Goal: Task Accomplishment & Management: Manage account settings

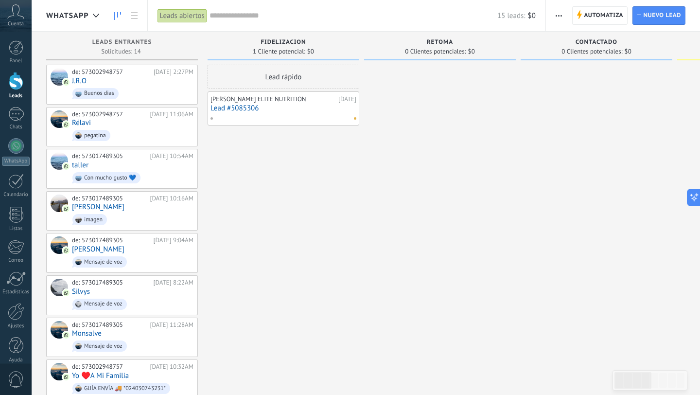
click at [77, 15] on span "whatsapp" at bounding box center [67, 15] width 43 height 9
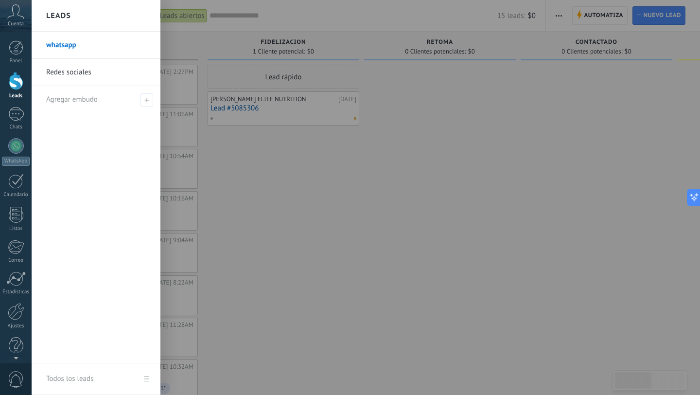
click at [113, 71] on link "Redes sociales" at bounding box center [98, 72] width 105 height 27
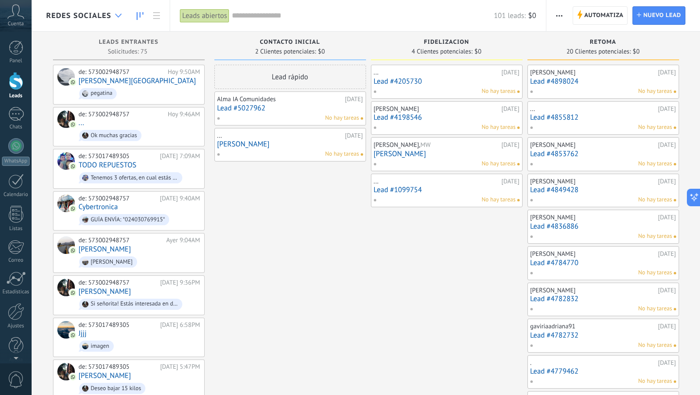
click at [119, 20] on div at bounding box center [118, 15] width 16 height 19
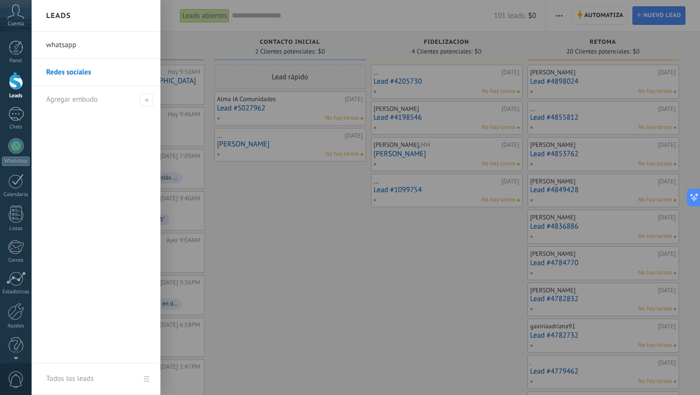
click at [368, 346] on div at bounding box center [382, 197] width 700 height 395
click at [12, 328] on div "Ajustes" at bounding box center [16, 326] width 28 height 6
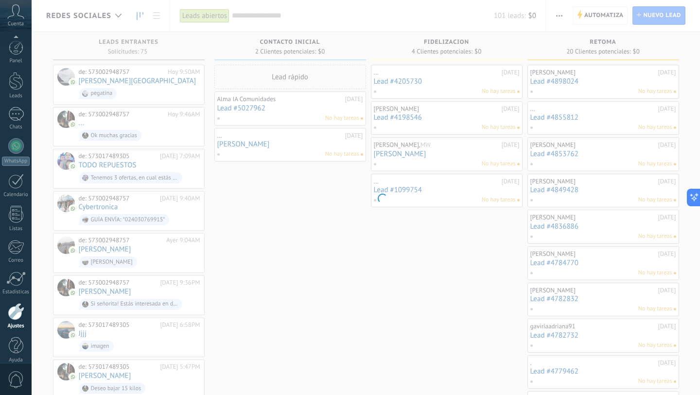
scroll to position [10, 0]
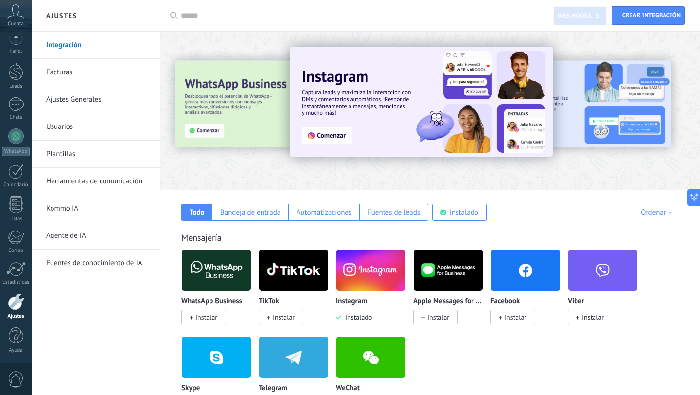
click at [90, 260] on link "Fuentes de conocimiento de IA" at bounding box center [98, 262] width 104 height 27
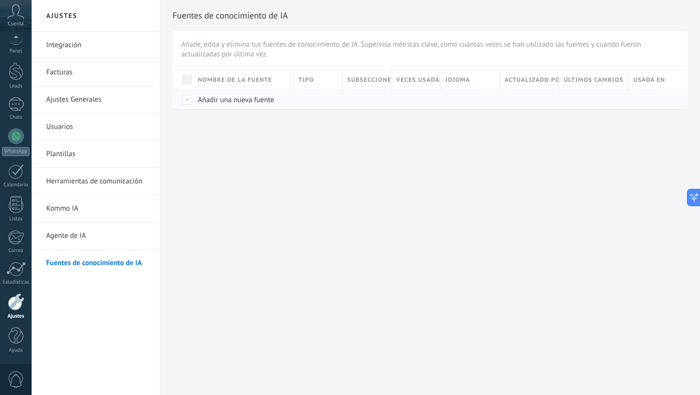
click at [254, 99] on span "Añadir una nueva fuente" at bounding box center [236, 99] width 76 height 9
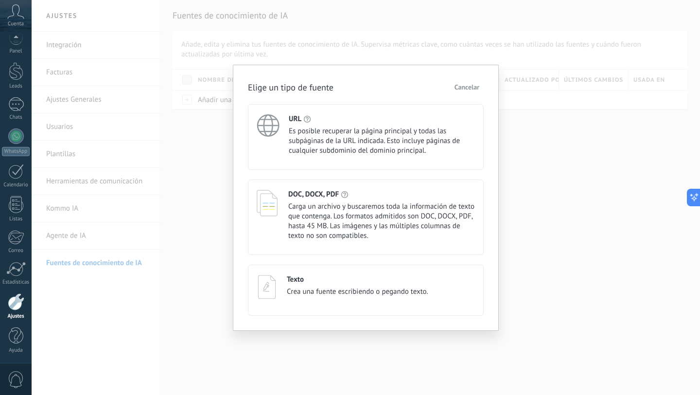
click at [458, 87] on span "Cancelar" at bounding box center [467, 87] width 25 height 7
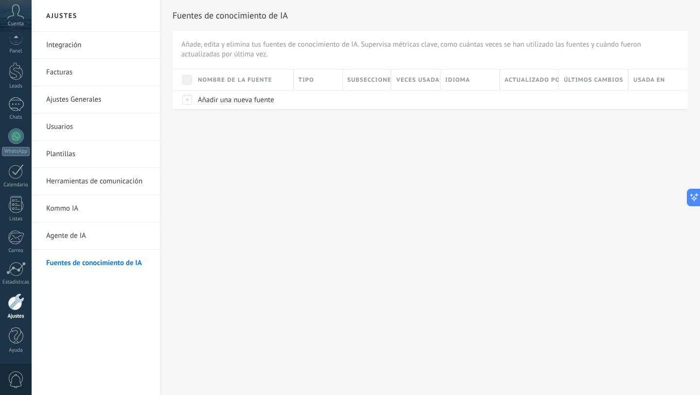
click at [76, 232] on link "Agente de IA" at bounding box center [98, 235] width 104 height 27
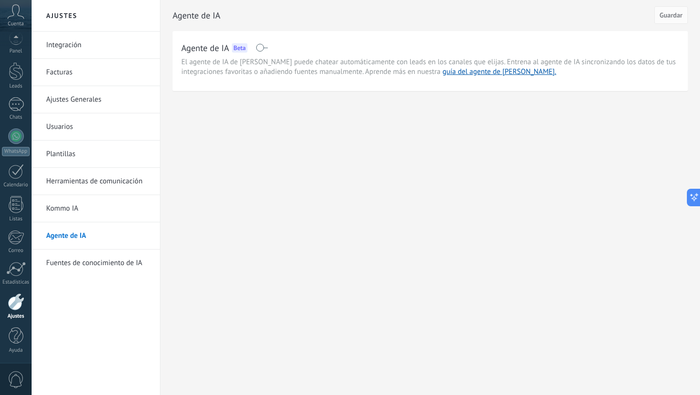
click at [82, 206] on link "Kommo IA" at bounding box center [98, 208] width 104 height 27
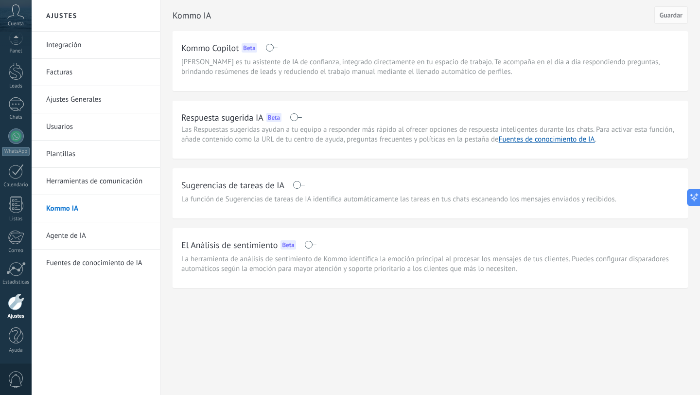
click at [94, 231] on link "Agente de IA" at bounding box center [98, 235] width 104 height 27
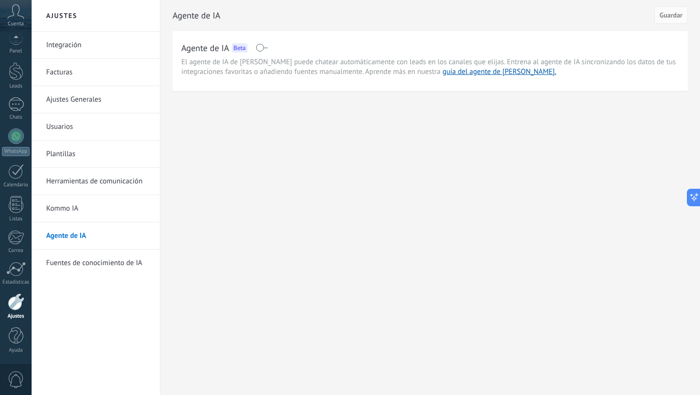
click at [262, 47] on span at bounding box center [262, 48] width 12 height 8
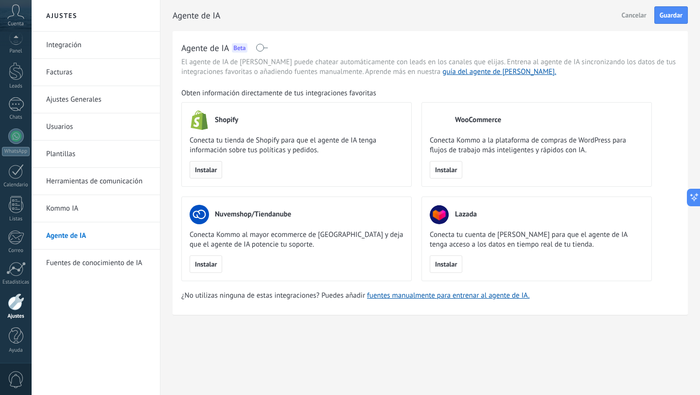
click at [210, 170] on span "Instalar" at bounding box center [206, 169] width 22 height 7
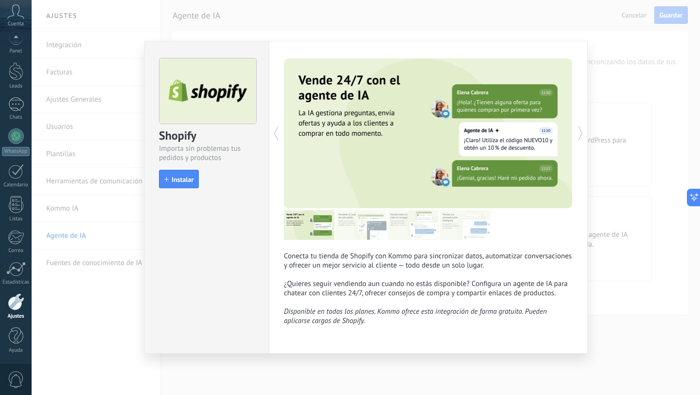
click at [180, 169] on div "Shopify Importa sin problemas tus pedidos y productos install Instalar" at bounding box center [207, 118] width 124 height 155
click at [181, 179] on span "Instalar" at bounding box center [183, 179] width 22 height 7
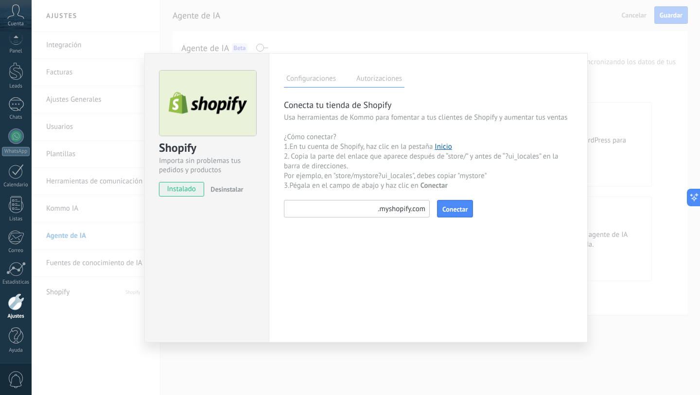
click at [327, 213] on input at bounding box center [357, 209] width 146 height 18
click at [227, 244] on div "Shopify Importa sin problemas tus pedidos y productos instalado Desinstalar" at bounding box center [206, 197] width 124 height 289
click at [368, 211] on input at bounding box center [357, 209] width 146 height 18
paste input "*********"
type input "*********"
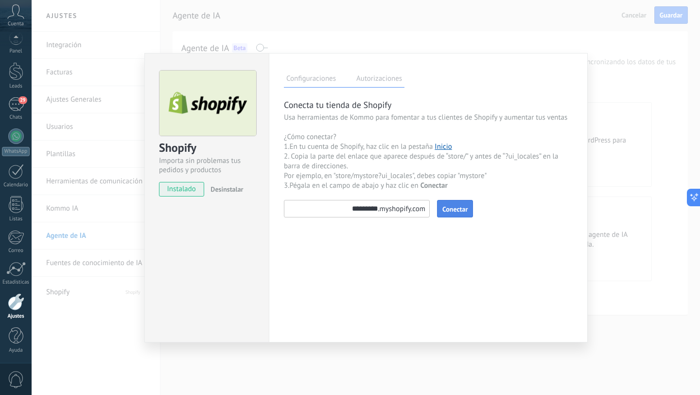
click at [456, 208] on span "Conectar" at bounding box center [454, 209] width 25 height 7
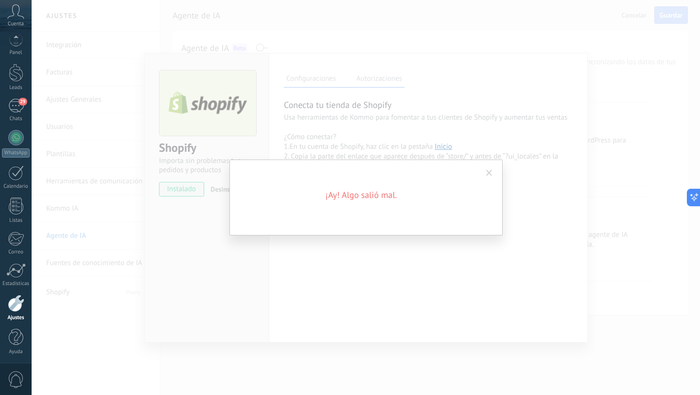
scroll to position [10, 0]
click at [491, 172] on span at bounding box center [489, 173] width 6 height 7
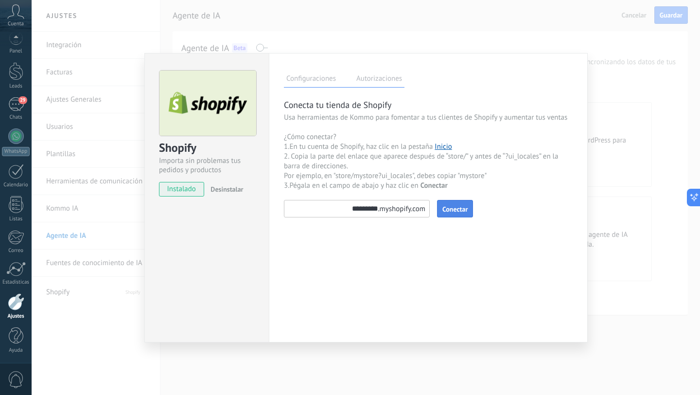
click at [381, 80] on label "Autorizaciones" at bounding box center [379, 80] width 51 height 14
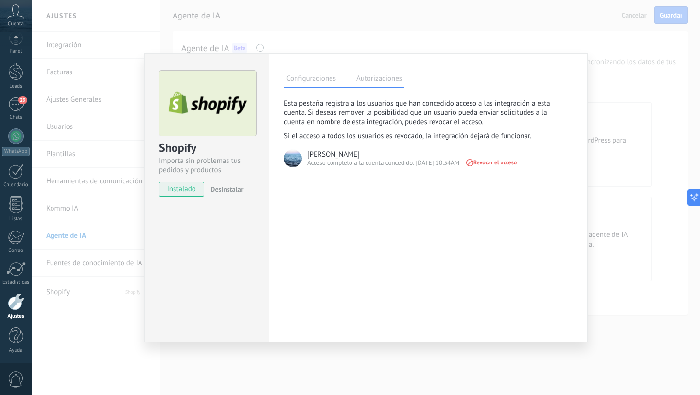
click at [325, 77] on label "Configuraciones" at bounding box center [311, 80] width 54 height 14
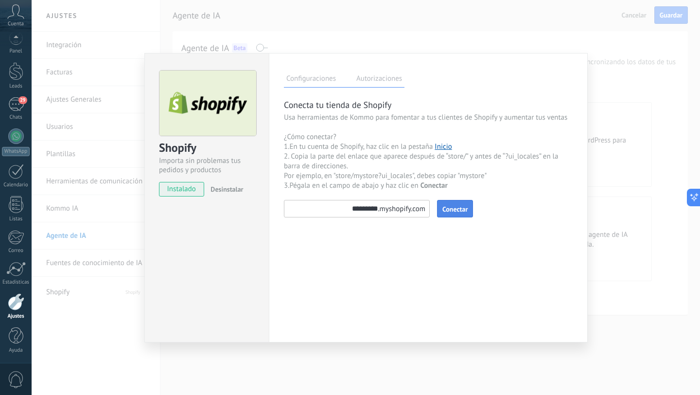
click at [445, 209] on span "Conectar" at bounding box center [454, 209] width 25 height 7
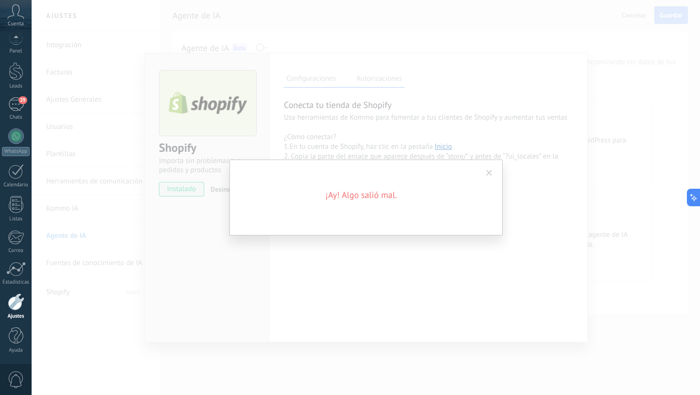
click at [490, 172] on span at bounding box center [489, 173] width 6 height 7
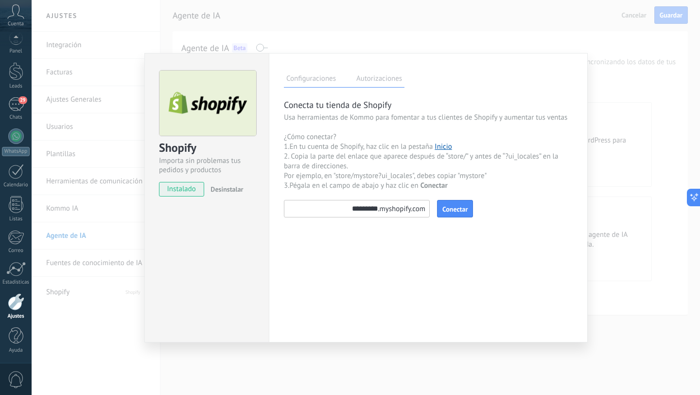
click at [372, 79] on label "Autorizaciones" at bounding box center [379, 80] width 51 height 14
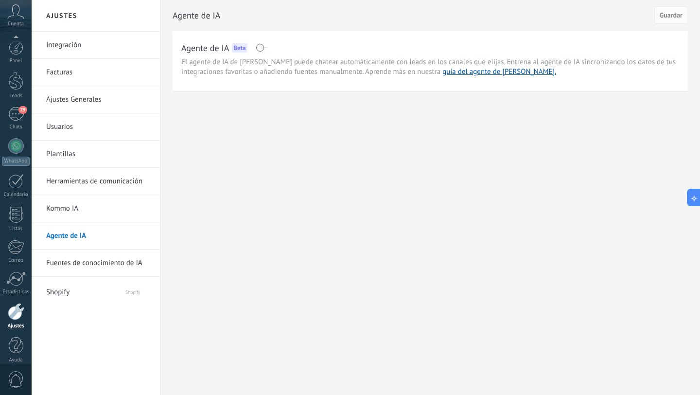
scroll to position [10, 0]
click at [53, 292] on span "Shopify" at bounding box center [76, 290] width 60 height 23
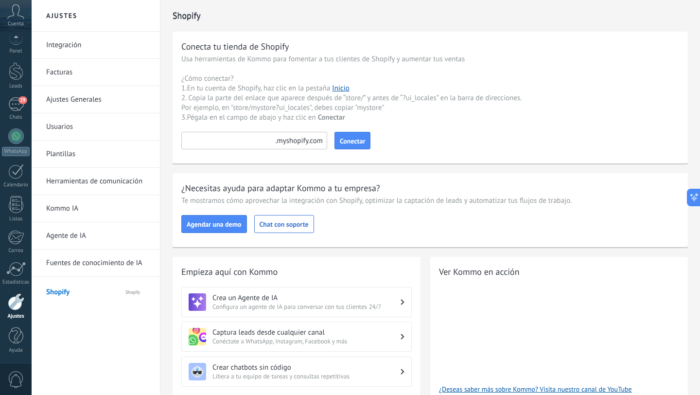
click at [263, 142] on input at bounding box center [254, 141] width 146 height 18
paste input "*********"
type input "*********"
click at [343, 141] on span "Conectar" at bounding box center [352, 141] width 25 height 7
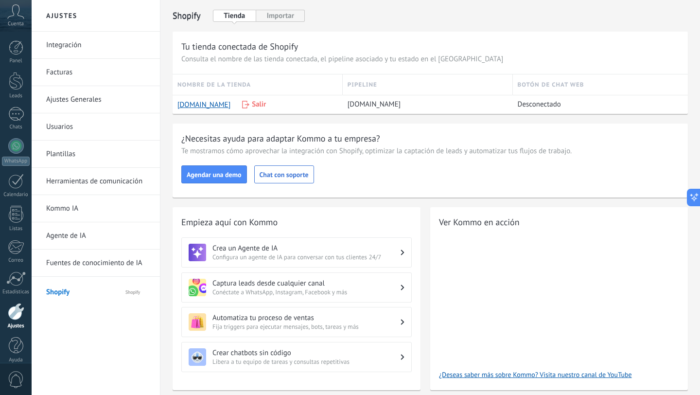
click at [121, 239] on link "Agente de IA" at bounding box center [98, 235] width 104 height 27
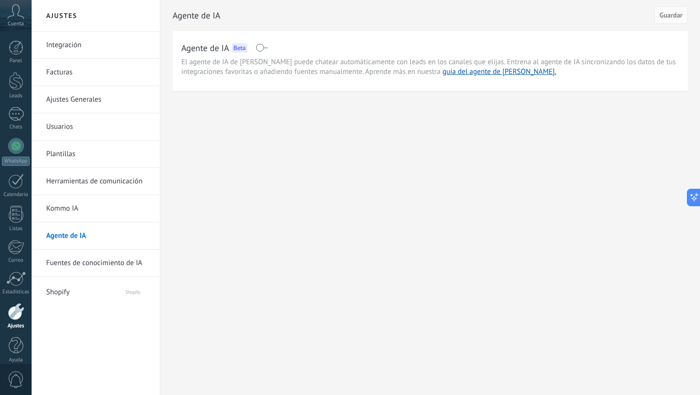
click at [261, 49] on span at bounding box center [262, 48] width 12 height 8
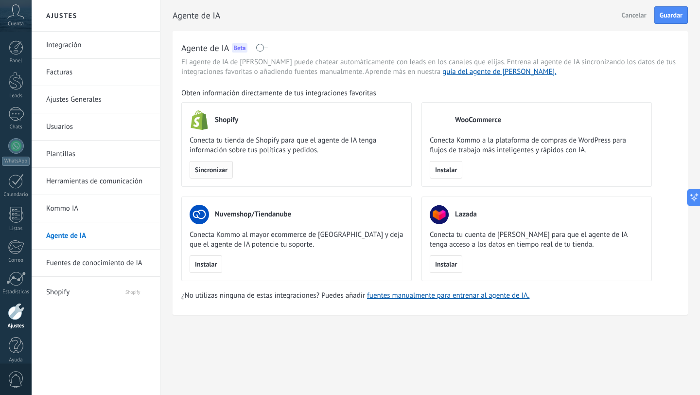
click at [225, 167] on span "Sincronizar" at bounding box center [211, 169] width 33 height 7
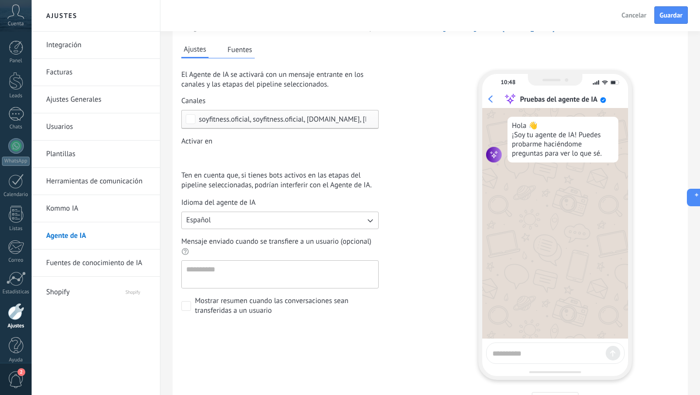
scroll to position [47, 0]
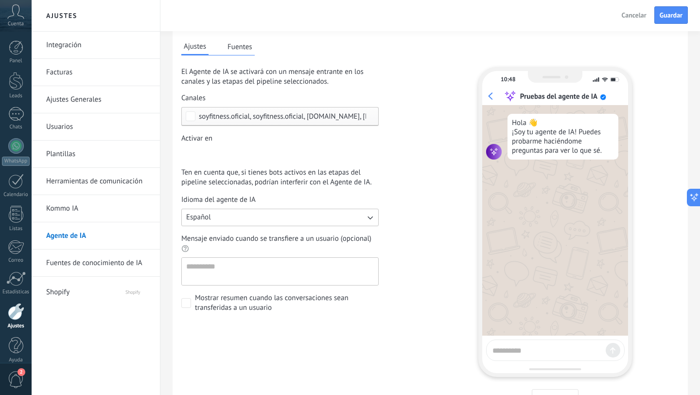
click at [558, 346] on textarea at bounding box center [547, 349] width 109 height 12
type textarea "****"
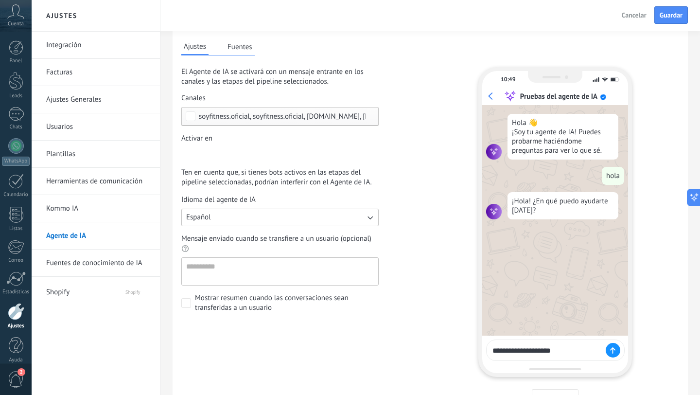
type textarea "**********"
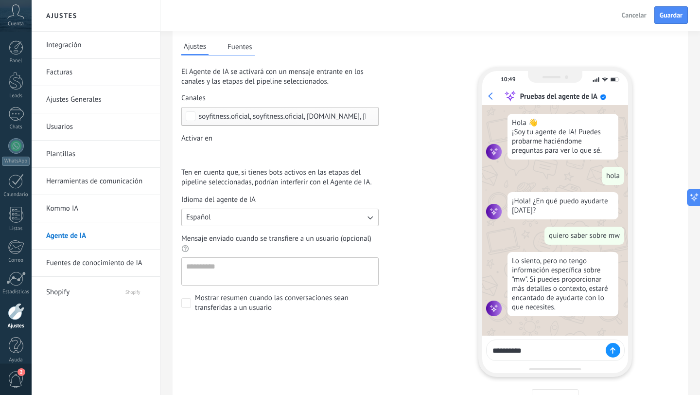
type textarea "**********"
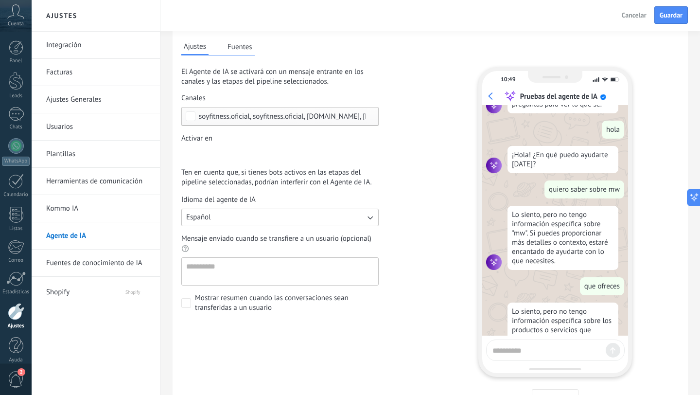
scroll to position [111, 0]
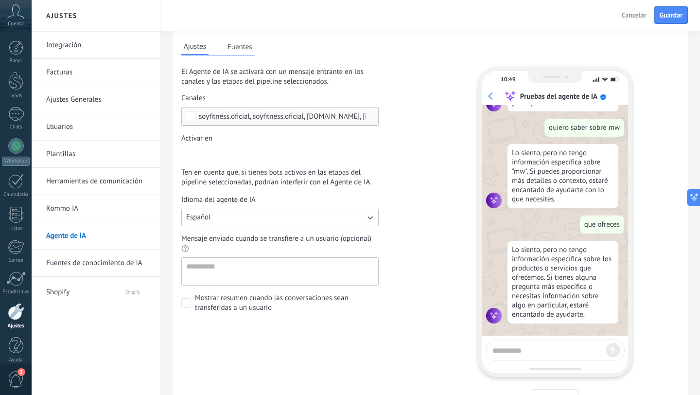
click at [349, 116] on span "soyfitness.oficial, soyfitness.oficial, [DOMAIN_NAME], [DOMAIN_NAME]" at bounding box center [307, 116] width 217 height 7
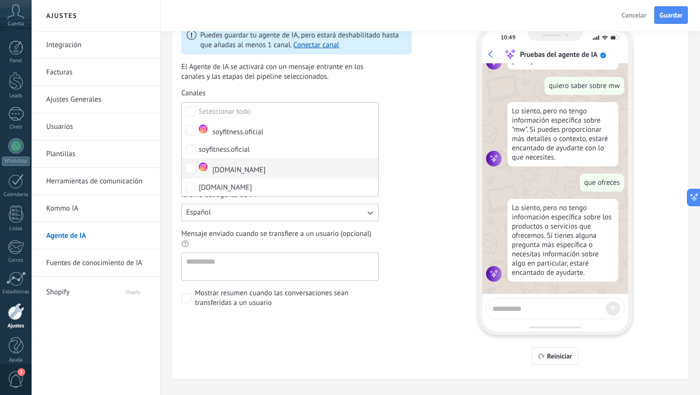
scroll to position [104, 0]
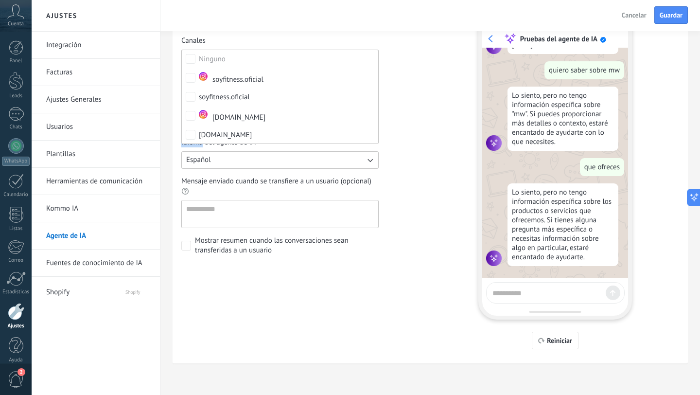
click at [423, 135] on div "Ajustes Fuentes El Agente de IA se activará con un mensaje entrante en los cana…" at bounding box center [430, 161] width 498 height 376
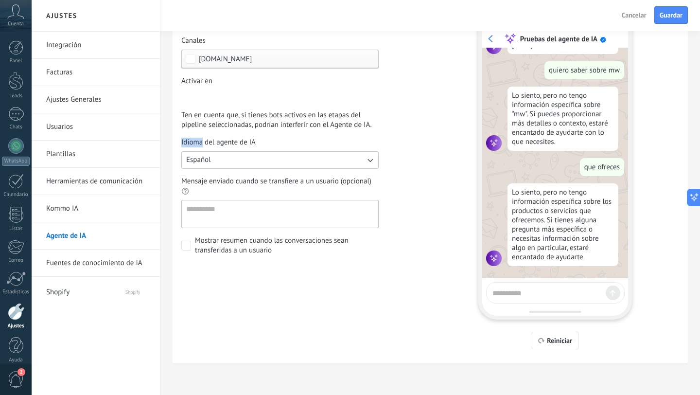
scroll to position [0, 0]
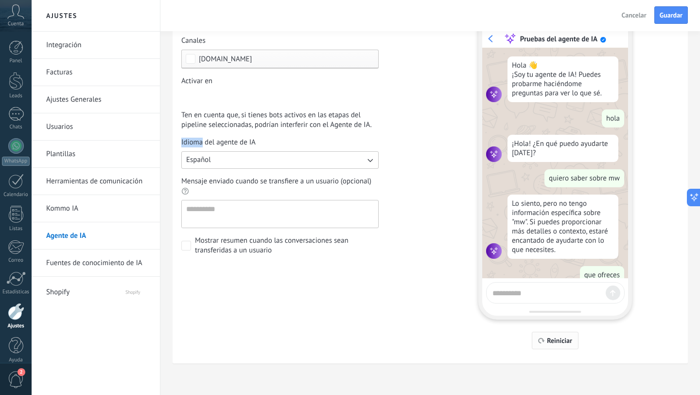
click at [557, 342] on span "Reiniciar" at bounding box center [559, 340] width 25 height 7
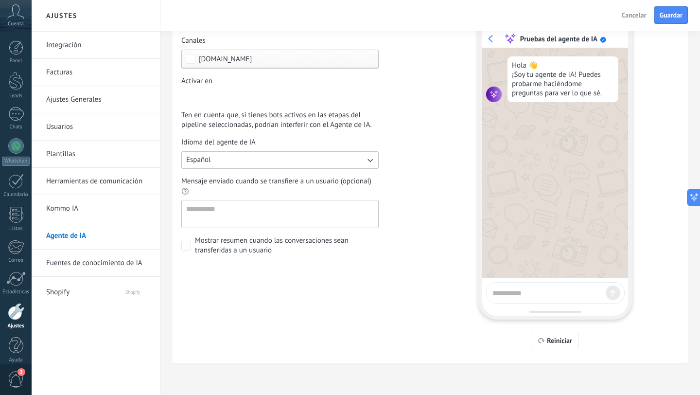
click at [528, 293] on textarea at bounding box center [547, 291] width 109 height 12
type textarea "****"
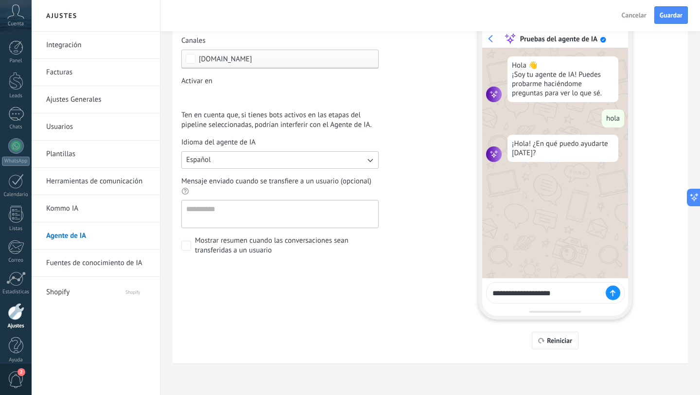
type textarea "**********"
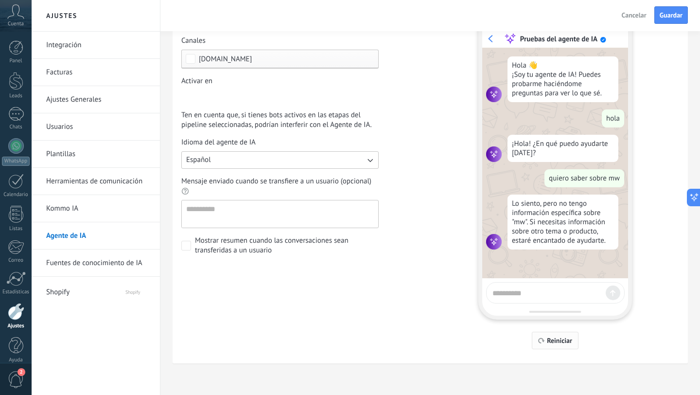
click at [555, 344] on span "Reiniciar" at bounding box center [559, 340] width 25 height 7
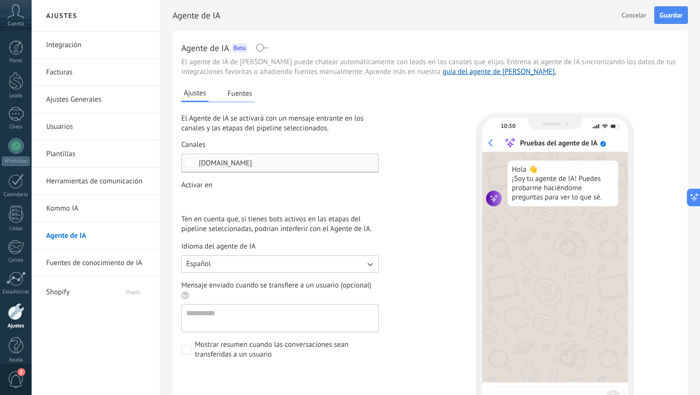
click at [280, 161] on span "nutrisalud.store" at bounding box center [282, 162] width 167 height 7
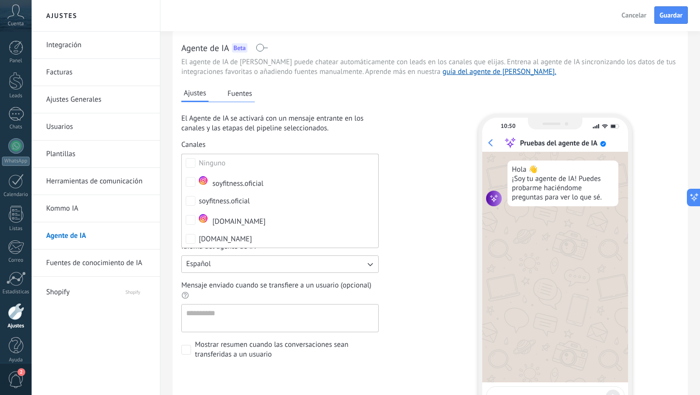
scroll to position [104, 0]
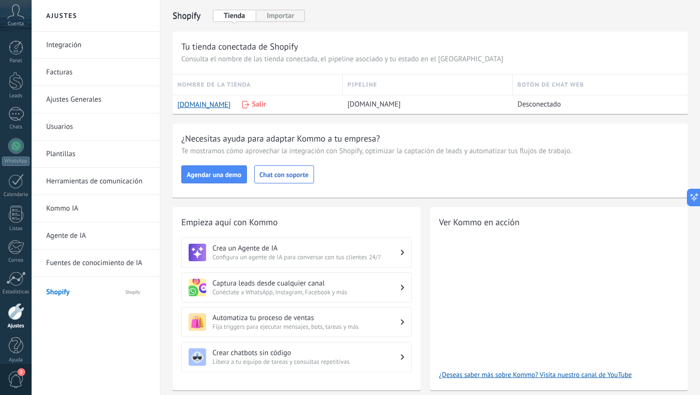
click at [85, 236] on link "Agente de IA" at bounding box center [98, 235] width 104 height 27
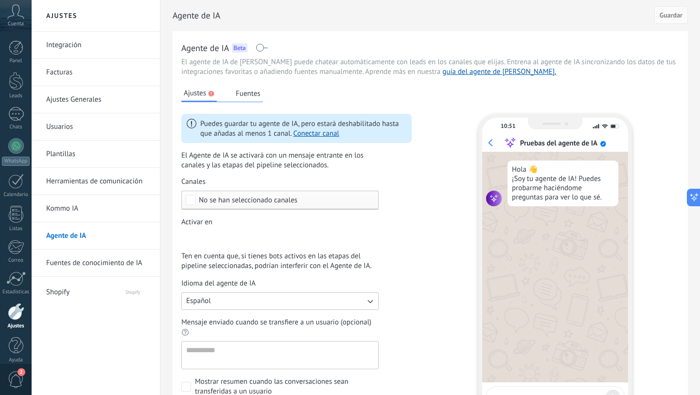
scroll to position [52, 0]
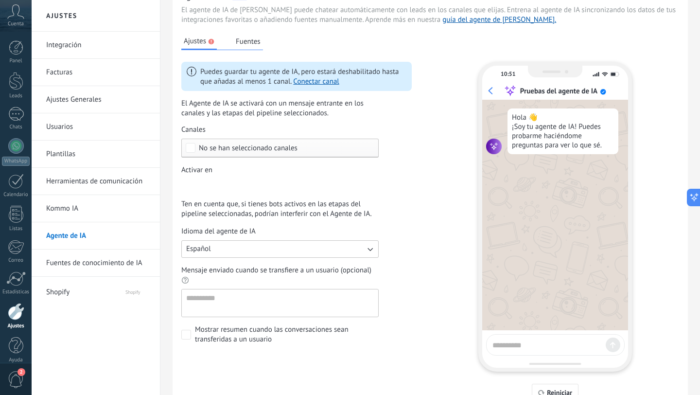
click at [279, 149] on span "No se han seleccionado canales" at bounding box center [248, 147] width 99 height 7
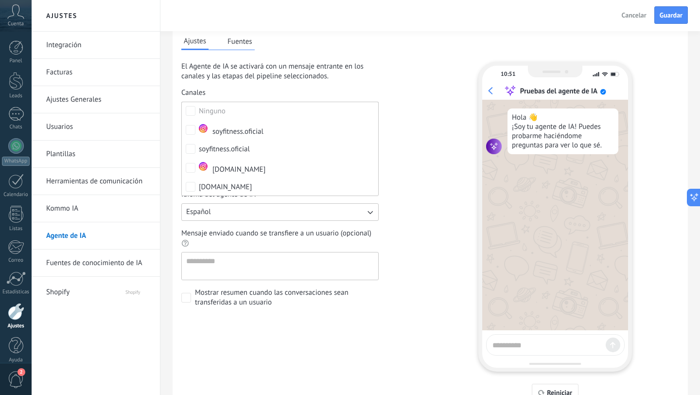
click at [407, 186] on div "El Agente de IA se activará con un mensaje entrante en los canales y las etapas…" at bounding box center [296, 185] width 230 height 246
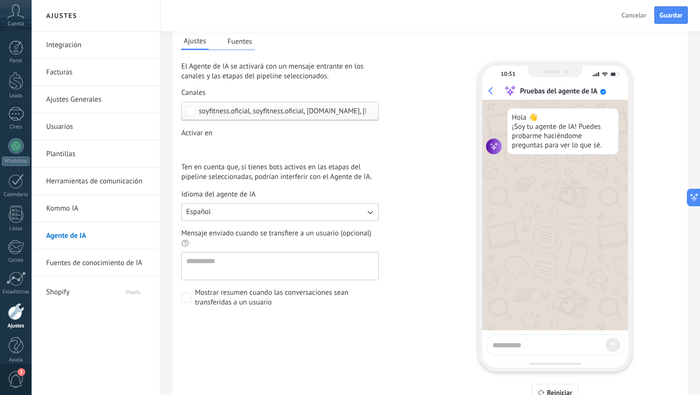
click at [253, 113] on span "soyfitness.oficial, soyfitness.oficial, [DOMAIN_NAME], [DOMAIN_NAME]" at bounding box center [307, 110] width 217 height 7
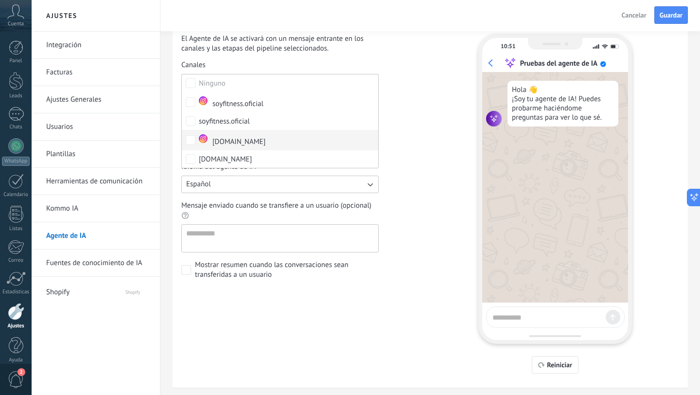
scroll to position [77, 0]
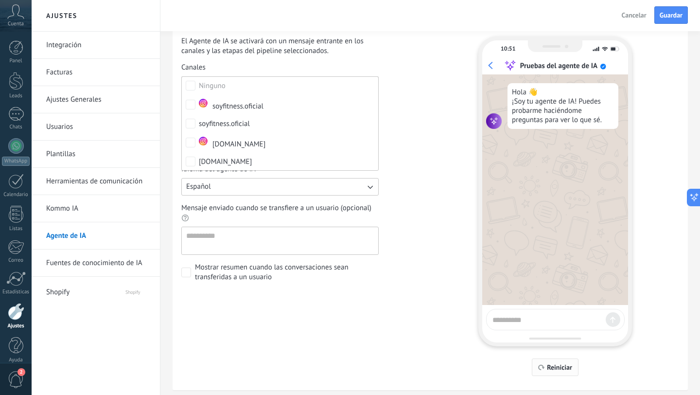
click at [548, 370] on span "Reiniciar" at bounding box center [559, 367] width 25 height 7
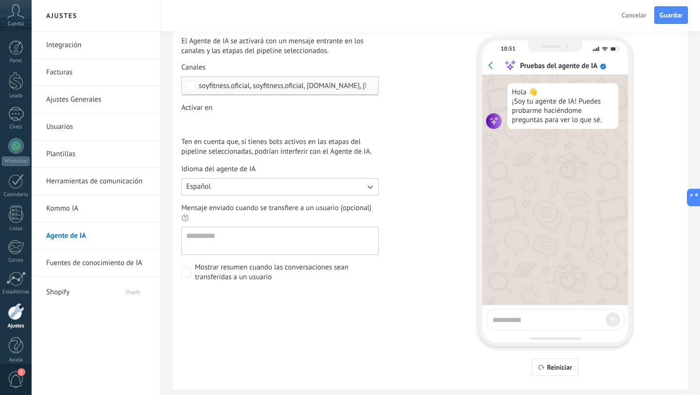
click at [543, 320] on textarea at bounding box center [547, 318] width 109 height 12
type textarea "****"
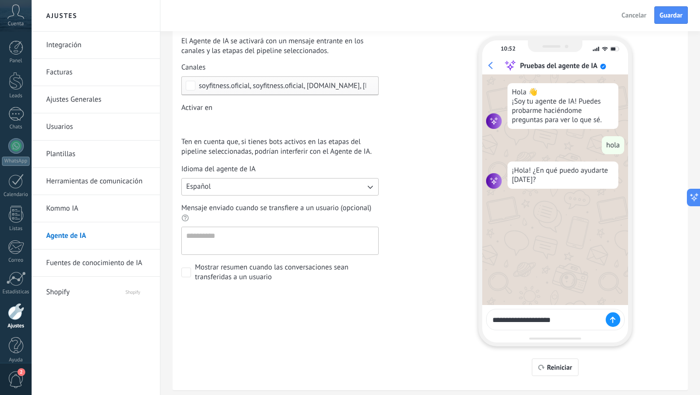
type textarea "**********"
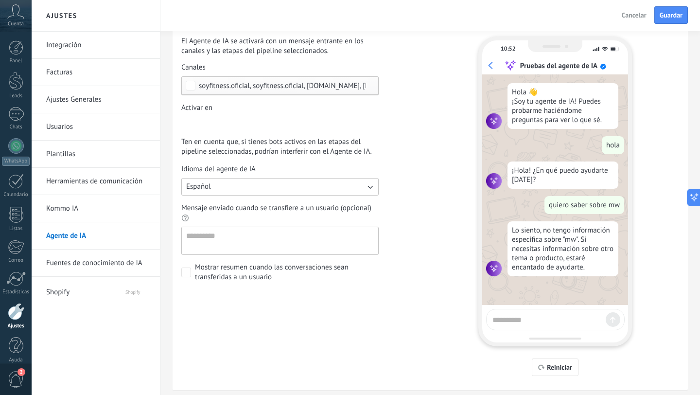
click at [632, 19] on button "Cancelar" at bounding box center [635, 15] width 34 height 15
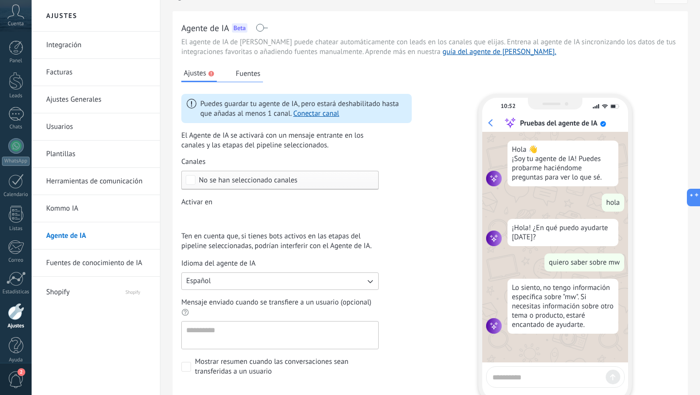
scroll to position [0, 0]
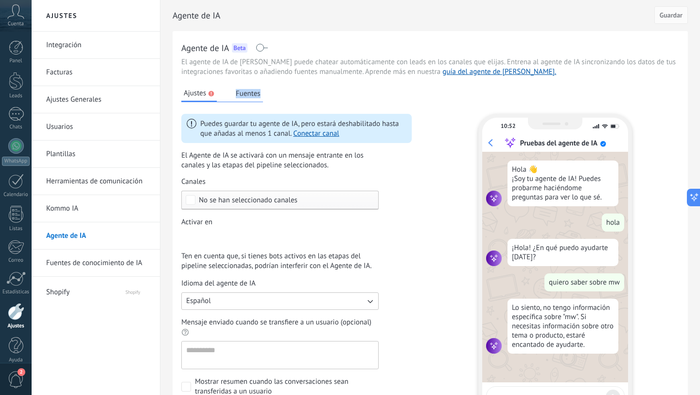
click at [235, 96] on button "Fuentes" at bounding box center [248, 93] width 30 height 15
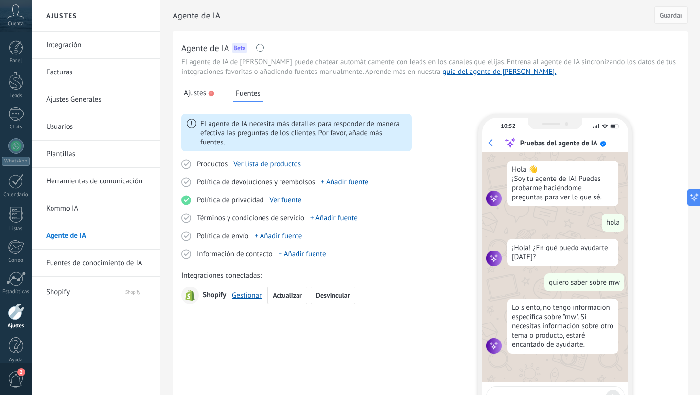
click at [397, 90] on div "Ajustes Fuentes El agente de IA necesita más detalles para responder de manera …" at bounding box center [296, 270] width 230 height 365
click at [292, 293] on span "Actualizar" at bounding box center [287, 295] width 29 height 7
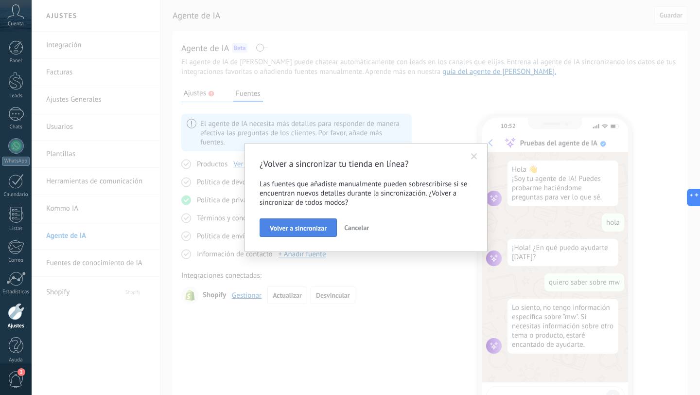
click at [309, 228] on span "Volver a sincronizar" at bounding box center [298, 228] width 57 height 7
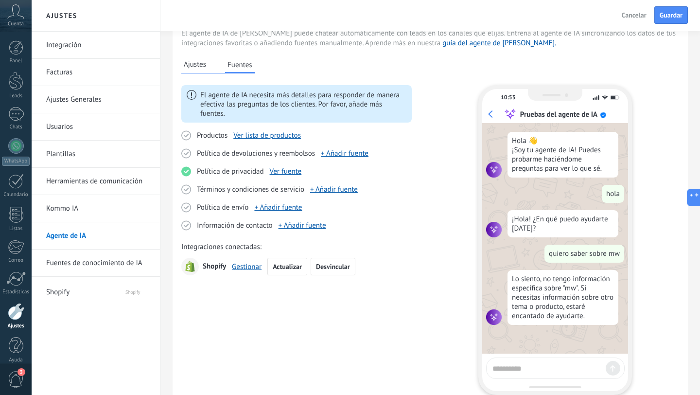
scroll to position [20, 0]
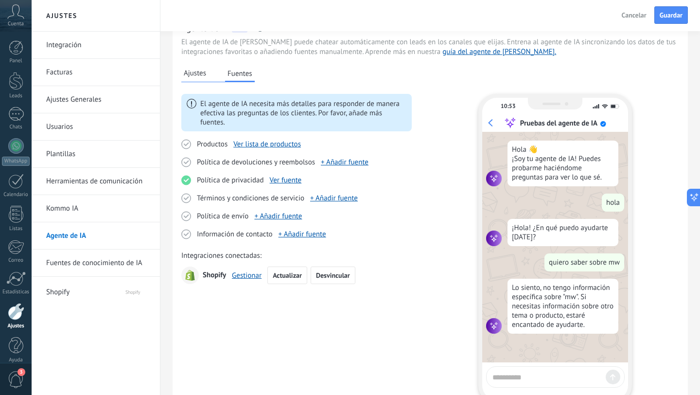
click at [186, 144] on icon at bounding box center [186, 144] width 4 height 3
click at [286, 140] on link "Ver lista de productos" at bounding box center [267, 144] width 68 height 9
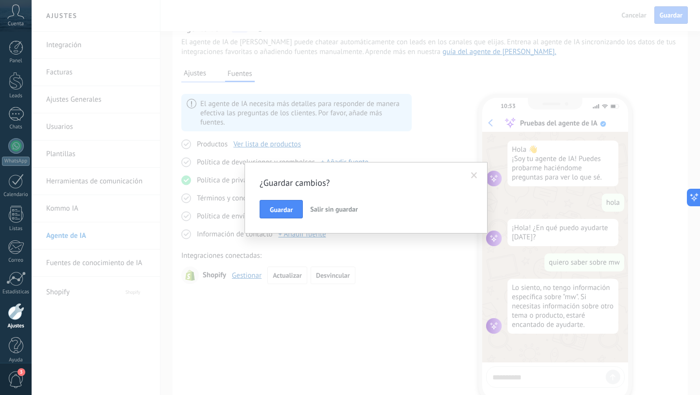
click at [475, 175] on span at bounding box center [474, 175] width 6 height 7
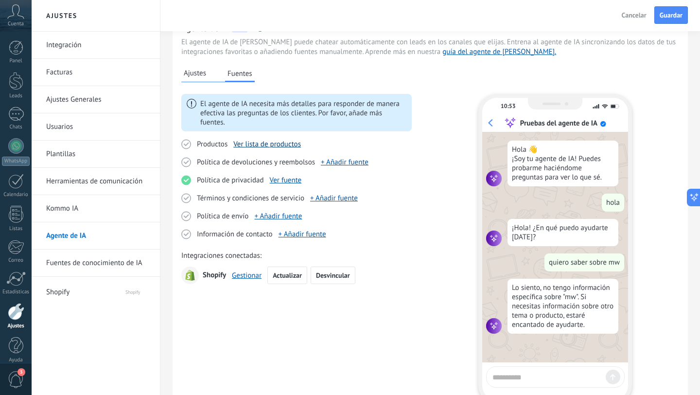
click at [277, 143] on link "Ver lista de productos" at bounding box center [267, 144] width 68 height 9
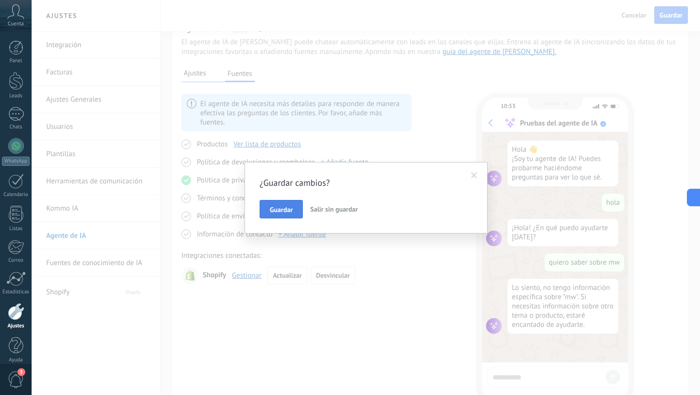
click at [287, 206] on span "Guardar" at bounding box center [281, 209] width 23 height 7
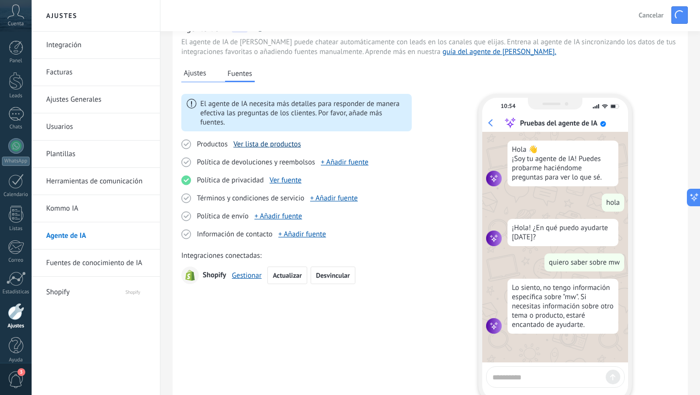
click at [279, 143] on link "Ver lista de productos" at bounding box center [267, 144] width 68 height 9
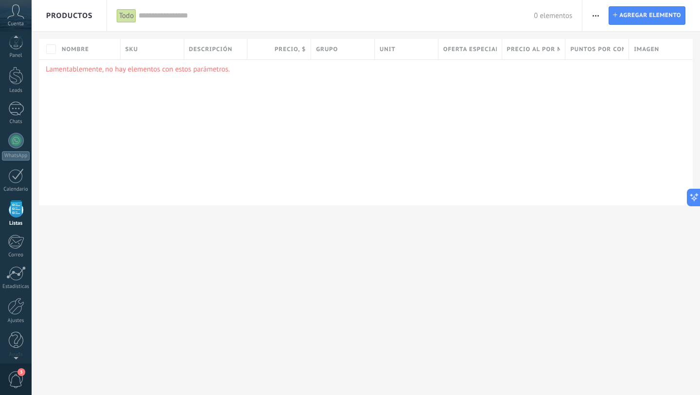
scroll to position [10, 0]
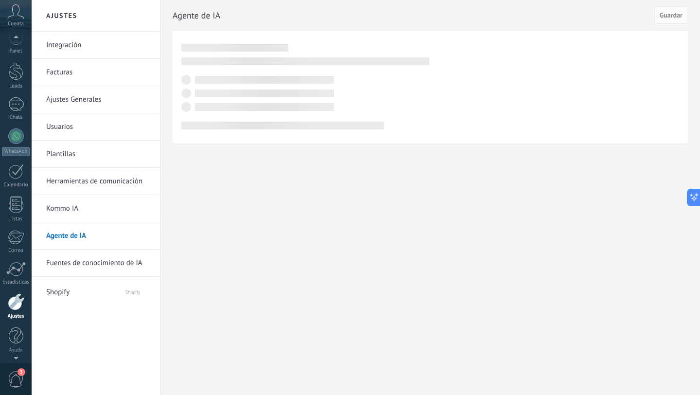
click at [264, 198] on div "Ajustes Integración Facturas Ajustes Generales Usuarios Plantillas Herramientas…" at bounding box center [366, 197] width 669 height 395
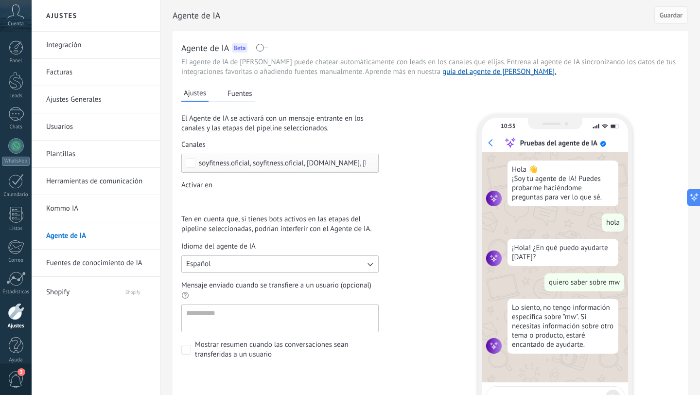
click at [265, 49] on span at bounding box center [262, 48] width 12 height 8
